Goal: Check status: Check status

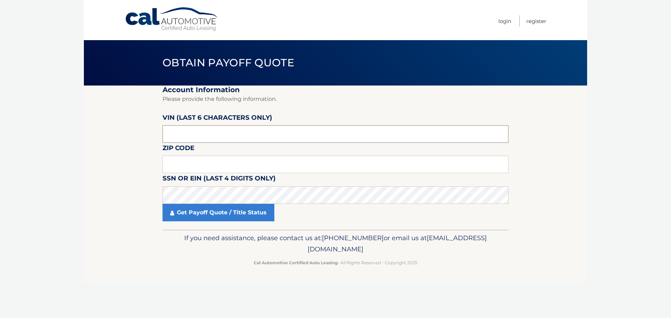
click at [201, 133] on input "text" at bounding box center [336, 134] width 346 height 17
click at [186, 166] on input "text" at bounding box center [336, 164] width 346 height 17
type input "18944"
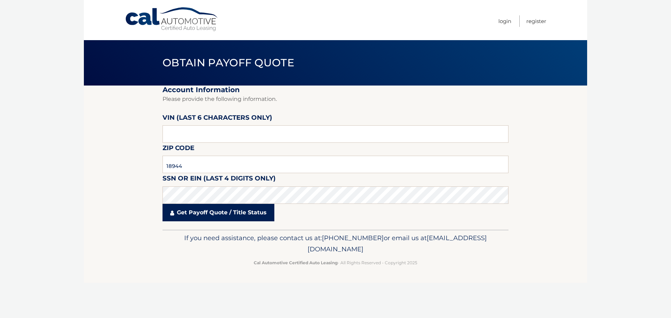
click at [193, 214] on link "Get Payoff Quote / Title Status" at bounding box center [219, 212] width 112 height 17
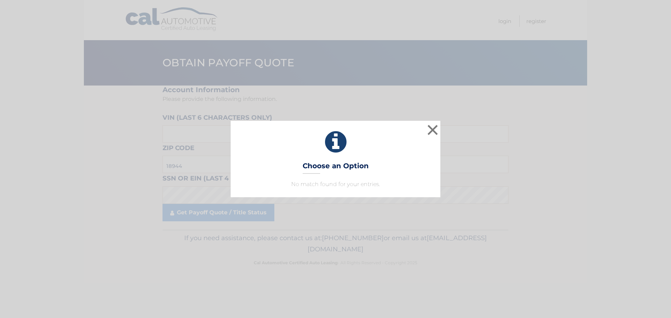
click at [338, 136] on icon at bounding box center [335, 142] width 192 height 25
click at [430, 128] on button "×" at bounding box center [433, 130] width 14 height 14
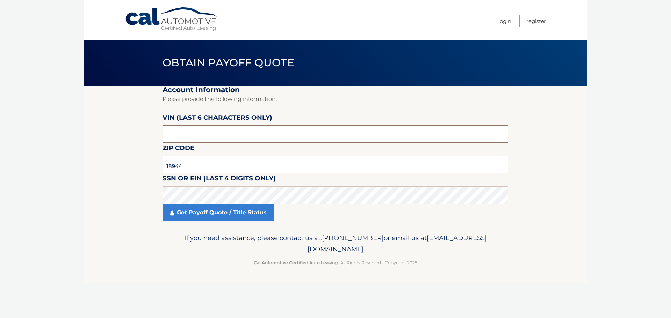
drag, startPoint x: 194, startPoint y: 136, endPoint x: 161, endPoint y: 134, distance: 32.9
click at [161, 134] on section "Account Information Please provide the following information. [PERSON_NAME] (la…" at bounding box center [335, 158] width 503 height 144
type input "216911"
click at [143, 150] on section "Account Information Please provide the following information. [PERSON_NAME] (la…" at bounding box center [335, 158] width 503 height 144
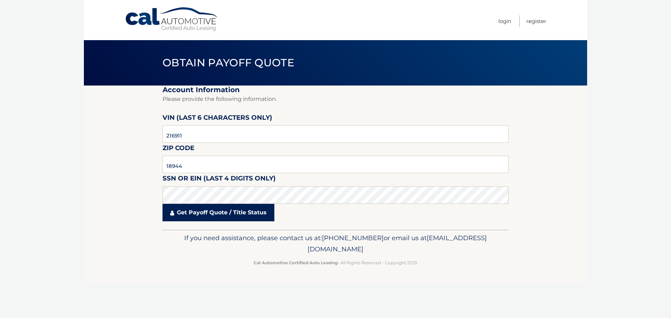
click at [215, 213] on link "Get Payoff Quote / Title Status" at bounding box center [219, 212] width 112 height 17
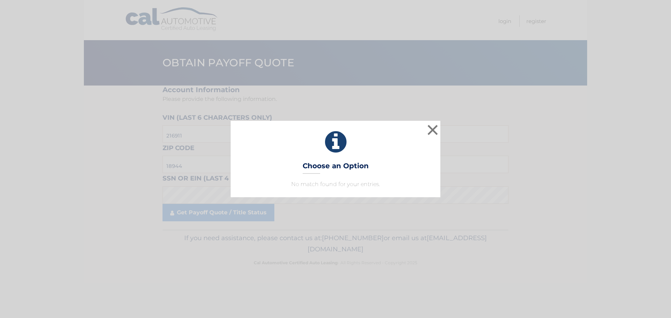
click at [334, 140] on icon at bounding box center [335, 142] width 192 height 25
click at [435, 130] on button "×" at bounding box center [433, 130] width 14 height 14
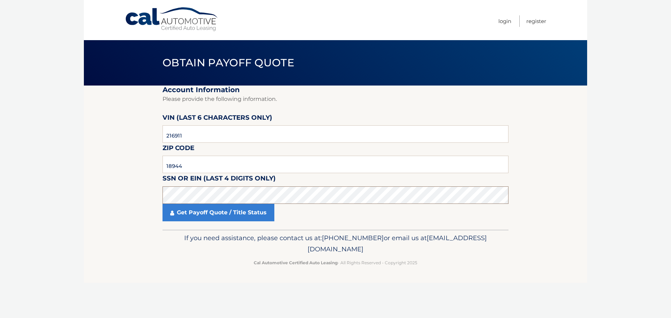
click at [129, 202] on section "Account Information Please provide the following information. [PERSON_NAME] (la…" at bounding box center [335, 158] width 503 height 144
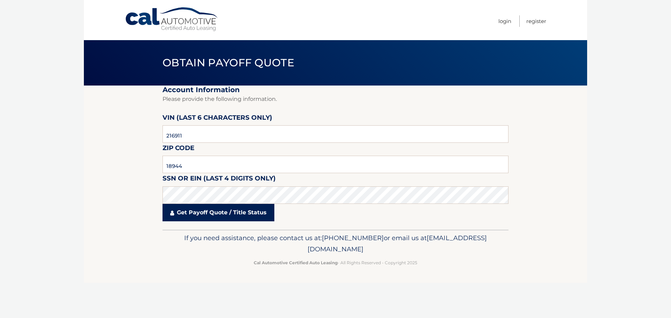
click at [221, 214] on link "Get Payoff Quote / Title Status" at bounding box center [219, 212] width 112 height 17
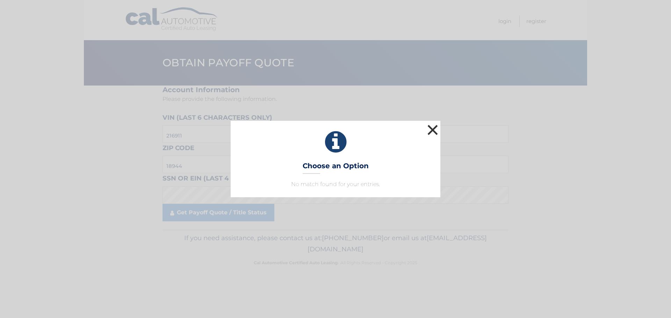
click at [430, 128] on button "×" at bounding box center [433, 130] width 14 height 14
